Goal: Task Accomplishment & Management: Use online tool/utility

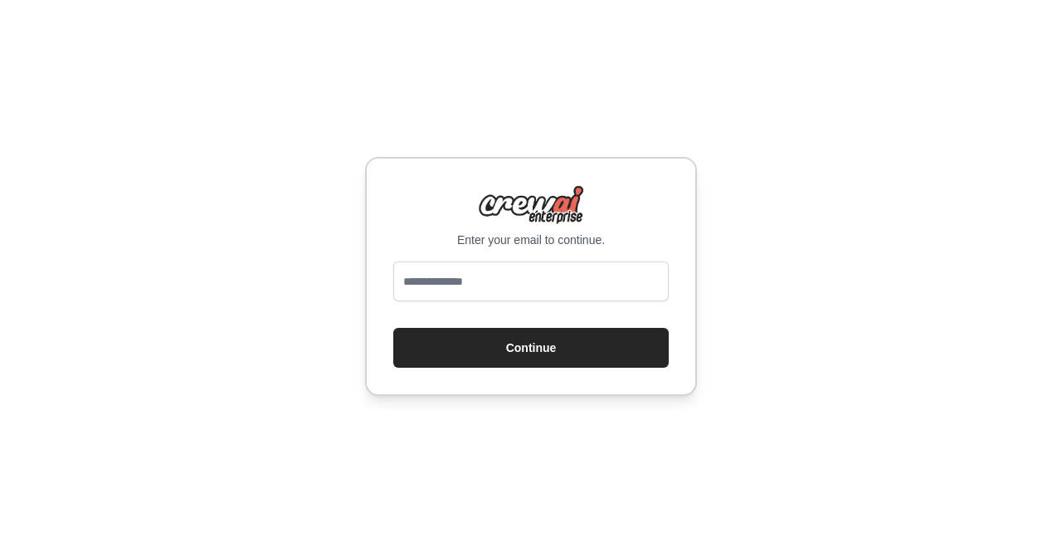
type input "**********"
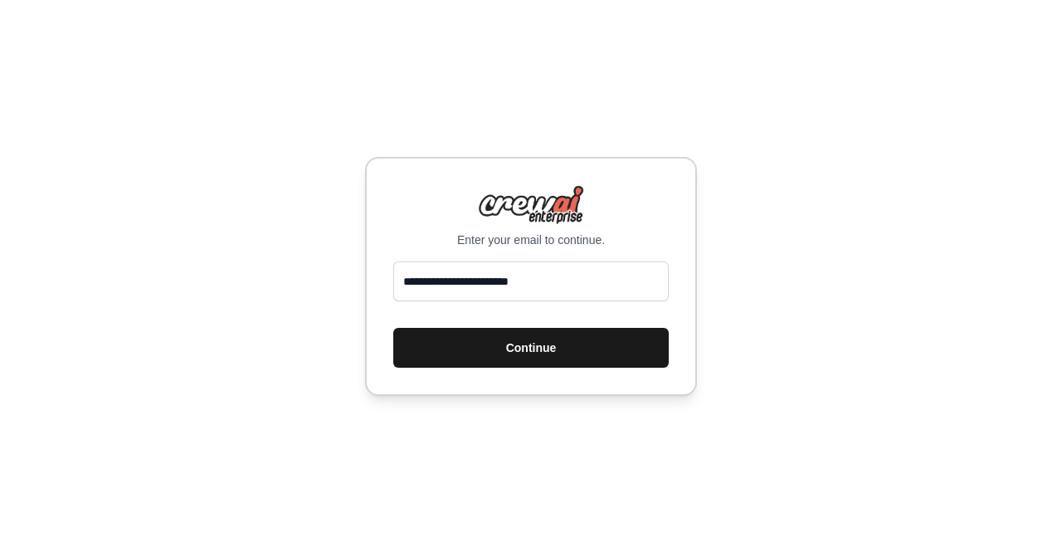
click at [536, 349] on button "Continue" at bounding box center [531, 348] width 276 height 40
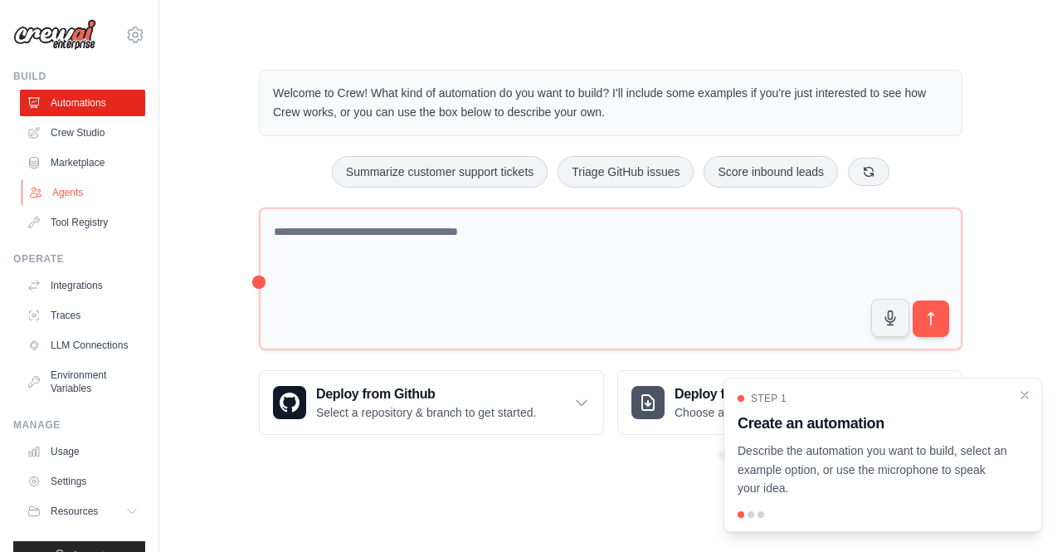
click at [95, 194] on link "Agents" at bounding box center [84, 192] width 125 height 27
